Goal: Navigation & Orientation: Find specific page/section

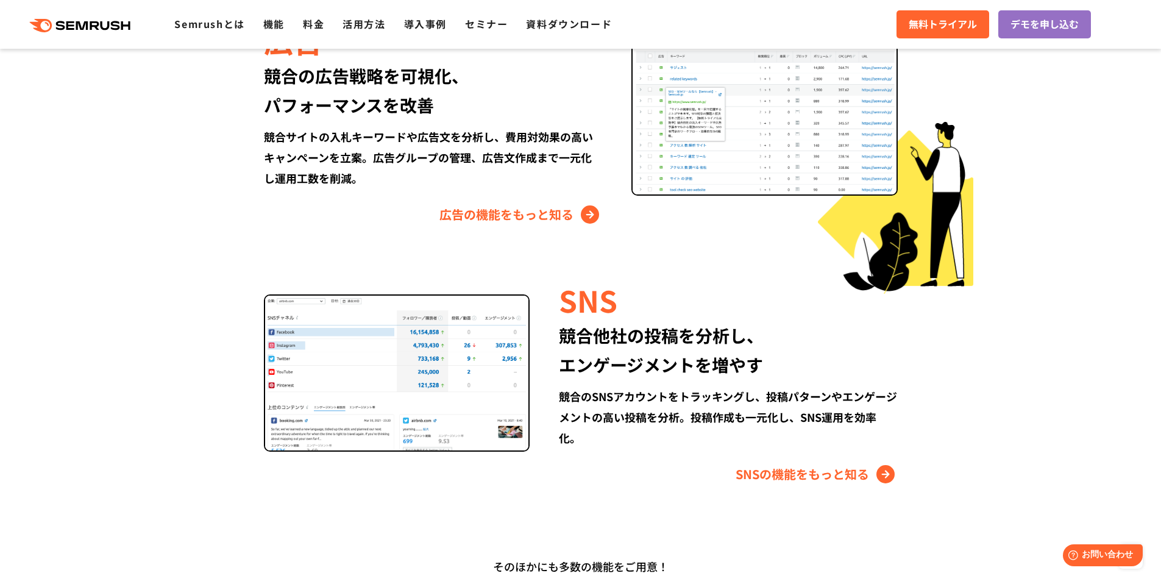
scroll to position [1828, 0]
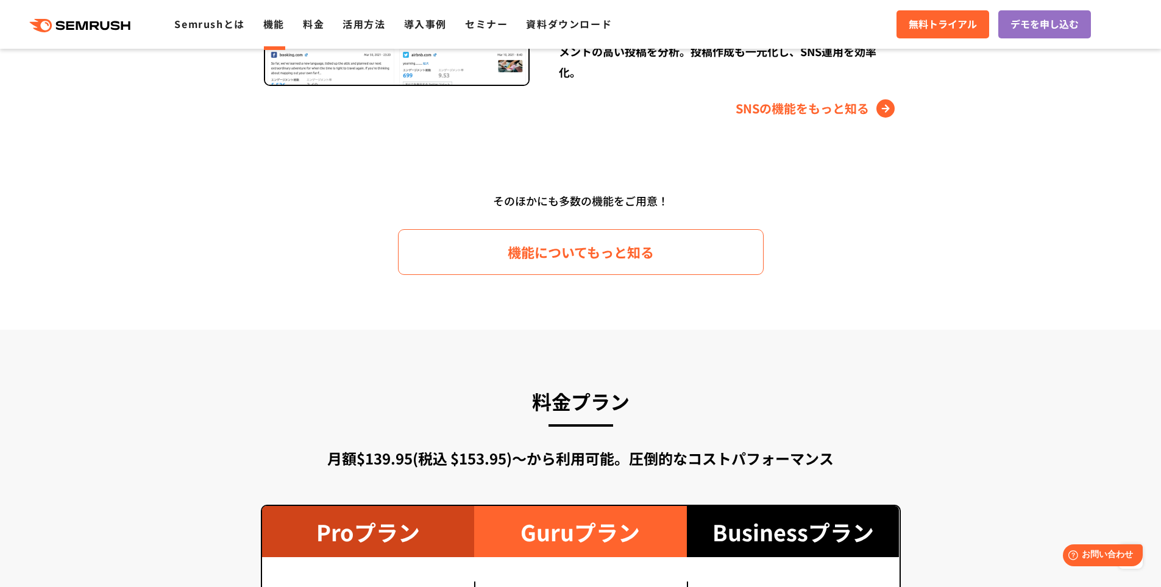
click at [267, 29] on link "機能" at bounding box center [273, 23] width 21 height 15
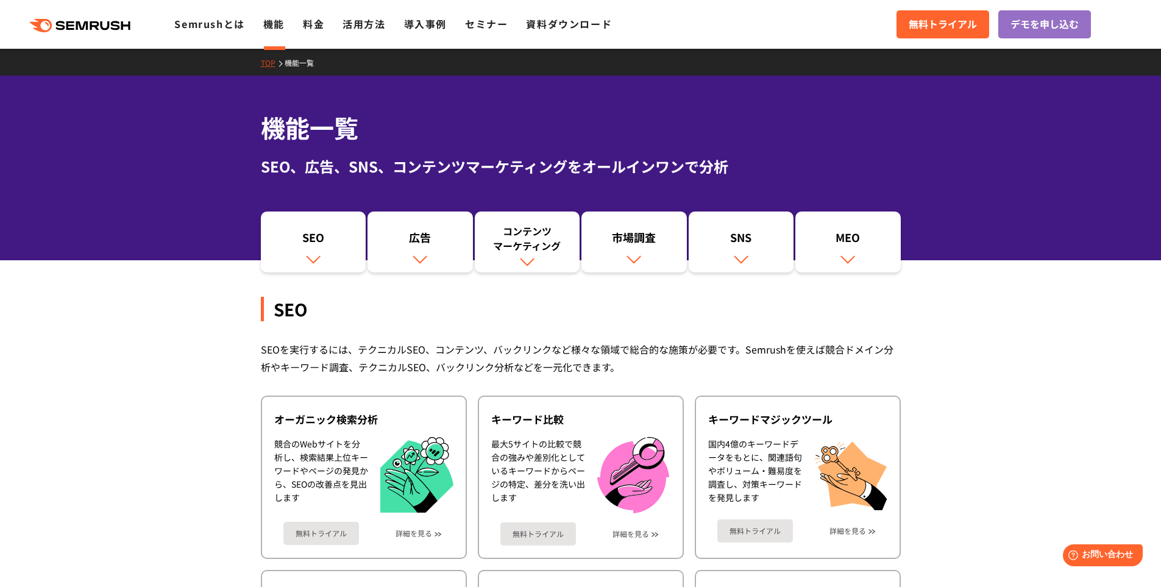
click at [269, 62] on link "TOP" at bounding box center [273, 62] width 24 height 10
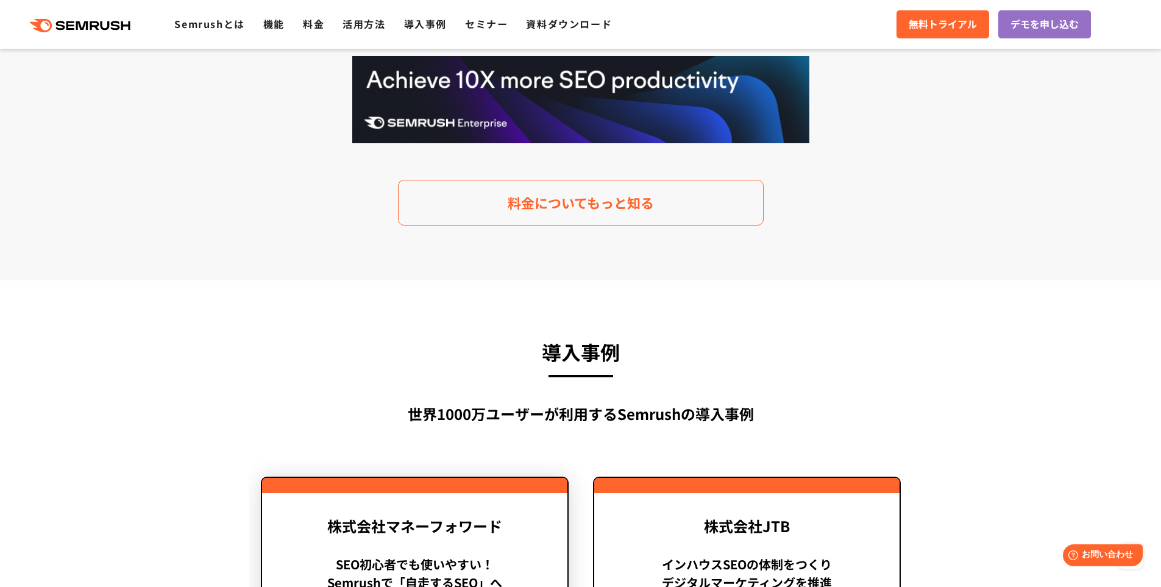
scroll to position [2924, 0]
